Goal: Task Accomplishment & Management: Complete application form

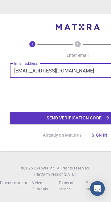
type input "[EMAIL_ADDRESS][DOMAIN_NAME]"
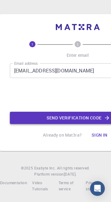
click at [41, 124] on button "Send verification code" at bounding box center [77, 118] width 135 height 12
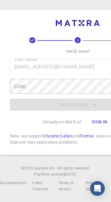
click at [24, 93] on div "Code Code" at bounding box center [77, 86] width 135 height 15
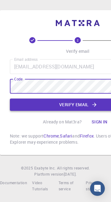
click at [59, 111] on button "Verify email" at bounding box center [77, 105] width 135 height 12
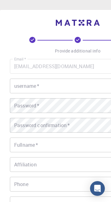
click at [21, 87] on div "username   * username   *" at bounding box center [77, 86] width 135 height 15
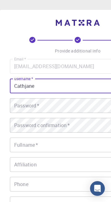
type input "Cathjane"
click at [19, 106] on div "Password   * Password   *" at bounding box center [77, 105] width 135 height 15
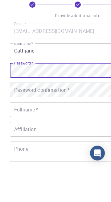
click at [26, 125] on div "Password confirmation   * Password confirmation   *" at bounding box center [77, 125] width 135 height 15
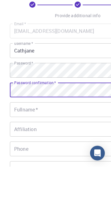
click at [24, 145] on div "Fullname   * Fullname   *" at bounding box center [77, 145] width 135 height 15
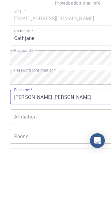
scroll to position [12, 0]
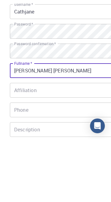
type input "[PERSON_NAME] [PERSON_NAME]"
click at [22, 172] on div "Phone Phone" at bounding box center [77, 172] width 135 height 15
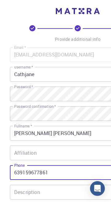
type input "639159677861"
click at [24, 131] on input "[PERSON_NAME] [PERSON_NAME]" at bounding box center [77, 133] width 135 height 15
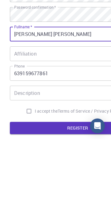
scroll to position [48, 0]
click at [22, 157] on div "Description Description" at bounding box center [77, 155] width 135 height 15
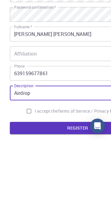
type input "Airdrop"
click at [26, 174] on input "I accept the Terms of Service / Privacy Policy *" at bounding box center [29, 174] width 12 height 12
checkbox input "true"
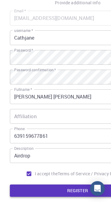
click at [68, 192] on button "REGISTER" at bounding box center [77, 191] width 135 height 12
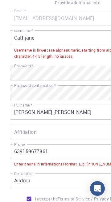
click at [37, 35] on input "Cathjane" at bounding box center [77, 37] width 135 height 15
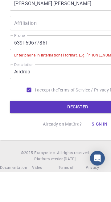
scroll to position [111, 0]
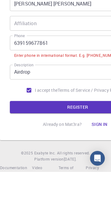
type input "Cathjane5"
click at [15, 72] on input "639159677861" at bounding box center [77, 73] width 135 height 15
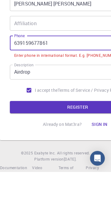
click at [15, 73] on input "639159677861" at bounding box center [77, 73] width 135 height 15
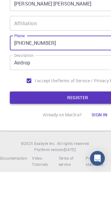
type input "[PHONE_NUMBER]"
click at [70, 129] on button "REGISTER" at bounding box center [77, 128] width 135 height 12
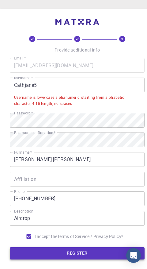
scroll to position [0, 0]
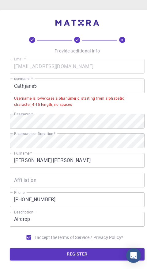
click at [44, 83] on input "Cathjane5" at bounding box center [77, 86] width 135 height 15
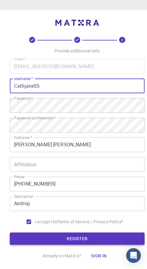
click at [71, 202] on button "REGISTER" at bounding box center [77, 239] width 135 height 12
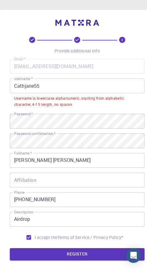
click at [45, 87] on input "Cathjane55" at bounding box center [77, 86] width 135 height 15
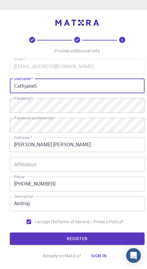
click at [18, 86] on input "Cathjane5" at bounding box center [77, 86] width 135 height 15
click at [26, 87] on input "Cathjane5" at bounding box center [77, 86] width 135 height 15
click at [20, 88] on input "Cathjane5" at bounding box center [77, 86] width 135 height 15
click at [22, 86] on input "Cathjane5" at bounding box center [77, 86] width 135 height 15
click at [24, 87] on input "Cathjane5" at bounding box center [77, 86] width 135 height 15
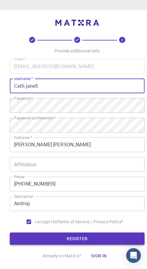
click at [68, 202] on button "REGISTER" at bounding box center [77, 239] width 135 height 12
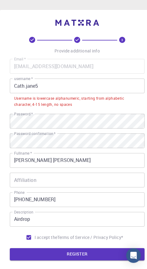
click at [25, 83] on input "Cath.jane5" at bounding box center [77, 86] width 135 height 15
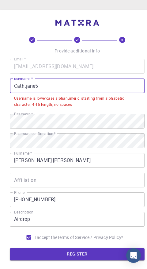
click at [27, 86] on input "Cath.jane5" at bounding box center [77, 86] width 135 height 15
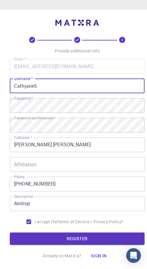
click at [45, 85] on input "Cathjane5" at bounding box center [77, 86] width 135 height 15
click at [109, 202] on button "REGISTER" at bounding box center [77, 239] width 135 height 12
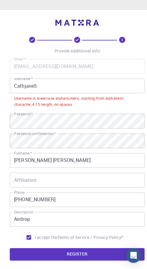
click at [45, 87] on input "Cathjane5" at bounding box center [77, 86] width 135 height 15
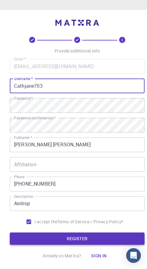
click at [110, 202] on button "REGISTER" at bounding box center [77, 239] width 135 height 12
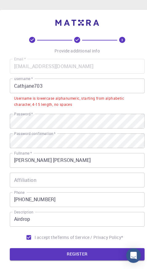
click at [60, 84] on input "Cathjane703" at bounding box center [77, 86] width 135 height 15
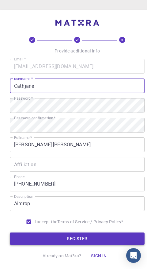
click at [110, 202] on button "REGISTER" at bounding box center [77, 239] width 135 height 12
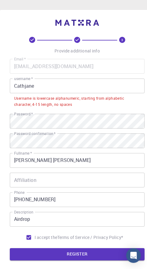
click at [41, 85] on input "Cathjane" at bounding box center [77, 86] width 135 height 15
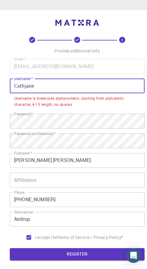
click at [20, 85] on input "Cathjane" at bounding box center [77, 86] width 135 height 15
click at [23, 84] on input "Cathjane" at bounding box center [77, 86] width 135 height 15
click at [23, 86] on input "Cathjane" at bounding box center [77, 86] width 135 height 15
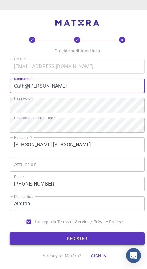
type input "Cath@[PERSON_NAME]"
click at [70, 202] on button "REGISTER" at bounding box center [77, 239] width 135 height 12
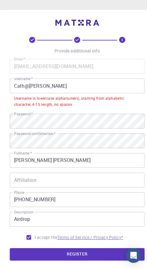
click at [64, 202] on p "Terms of Service / Privacy Policy *" at bounding box center [90, 238] width 66 height 6
